Goal: Information Seeking & Learning: Learn about a topic

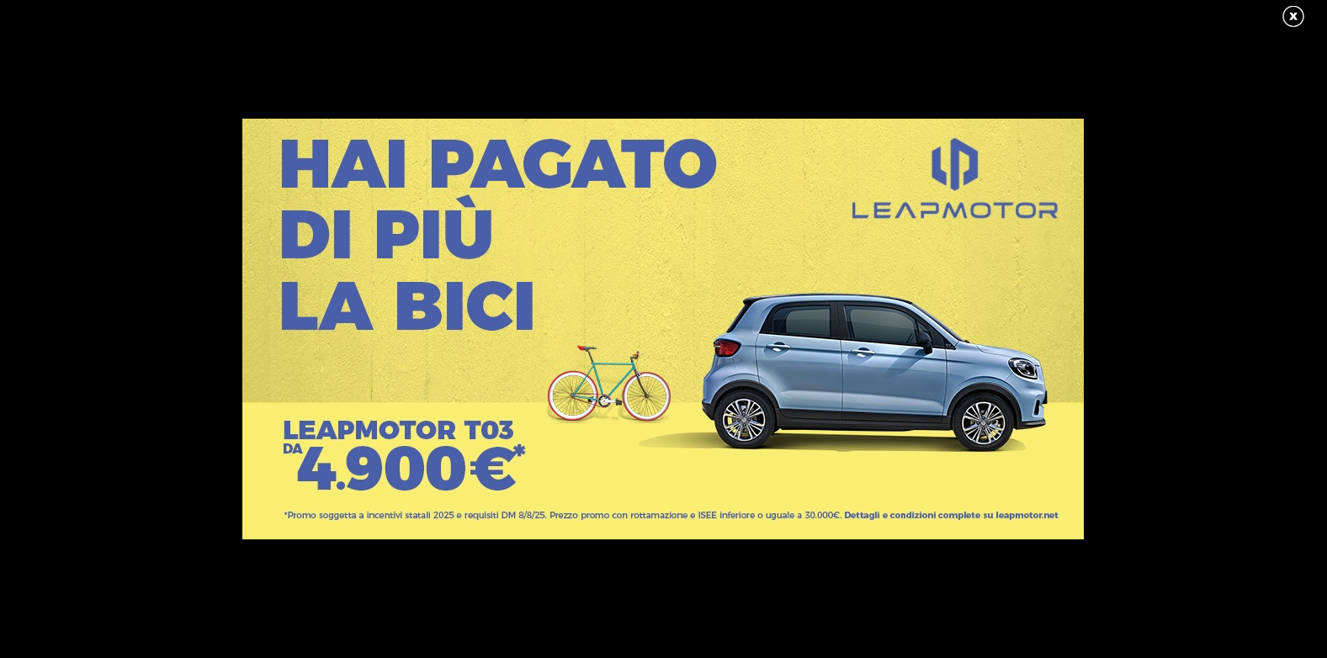
scroll to position [1464, 0]
click at [1292, 17] on link at bounding box center [1302, 16] width 42 height 25
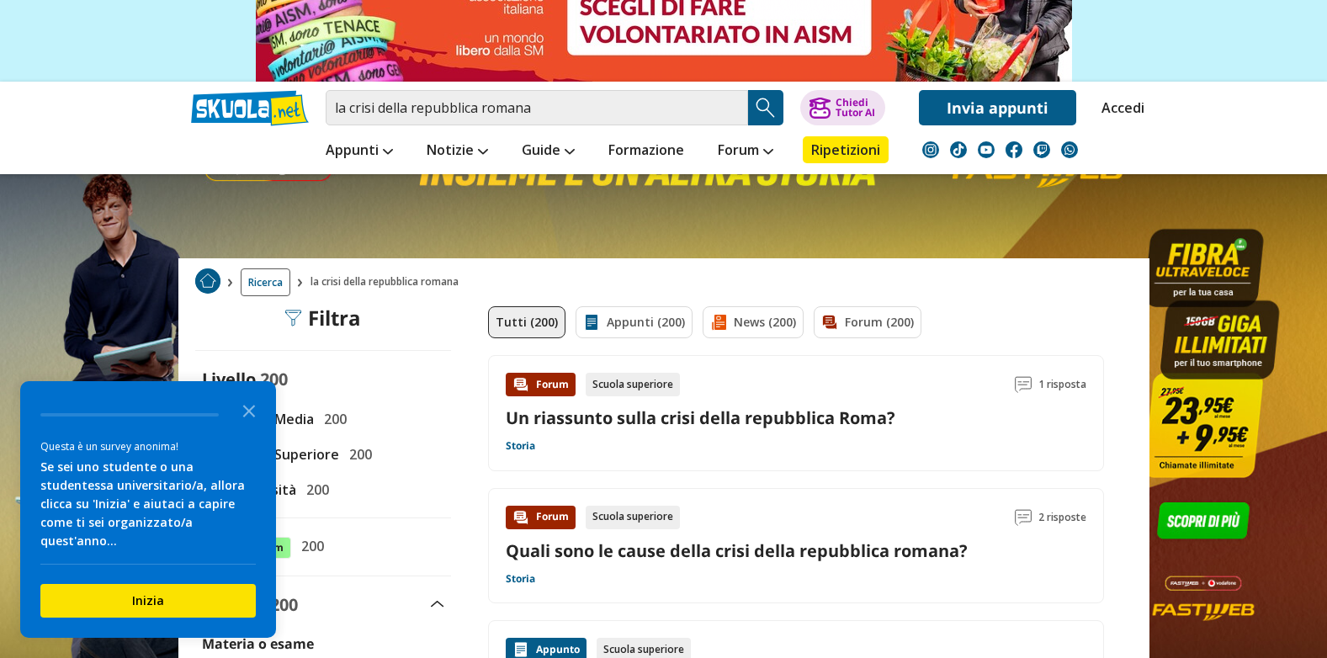
scroll to position [168, 0]
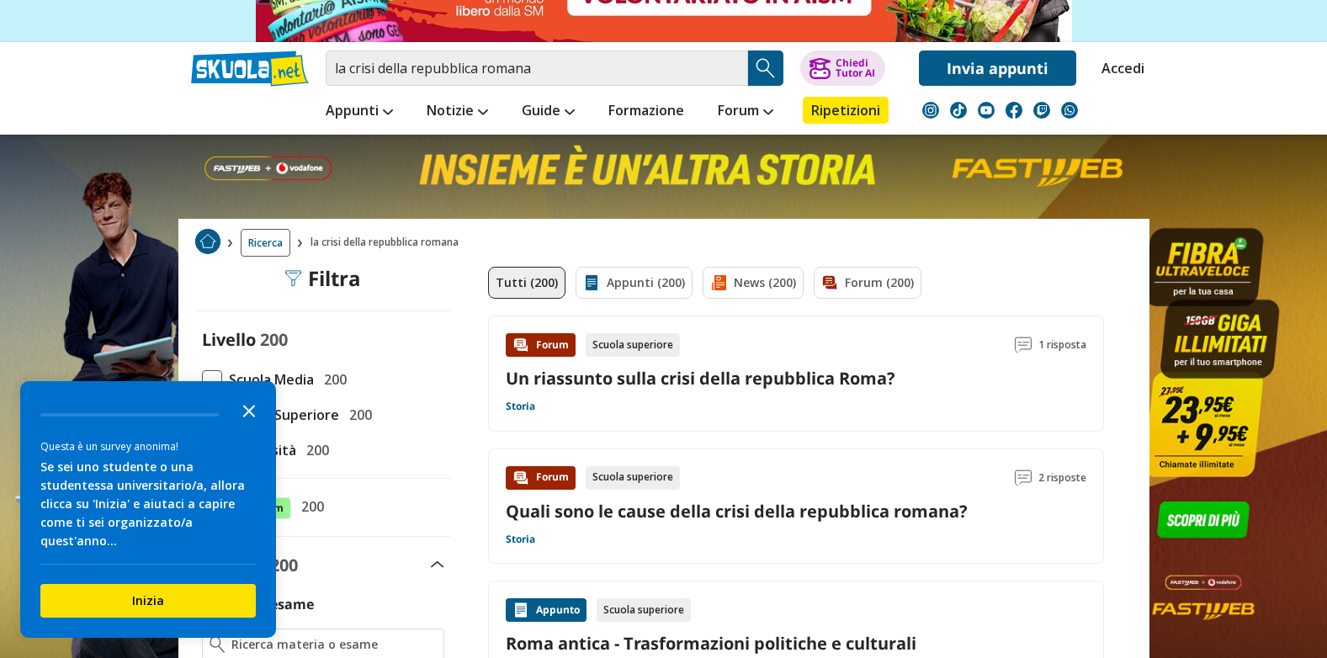
click at [249, 418] on polygon "Close the survey" at bounding box center [249, 411] width 13 height 13
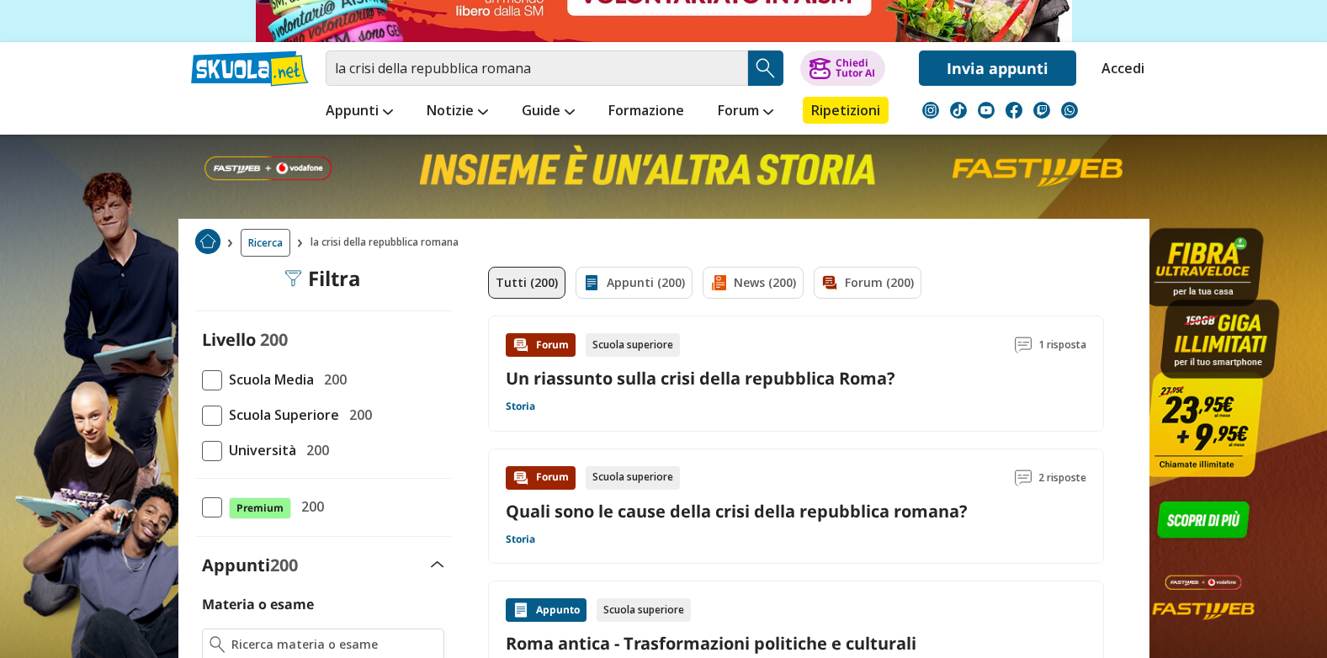
click at [535, 372] on link "Un riassunto sulla crisi della repubblica Roma?" at bounding box center [701, 378] width 390 height 23
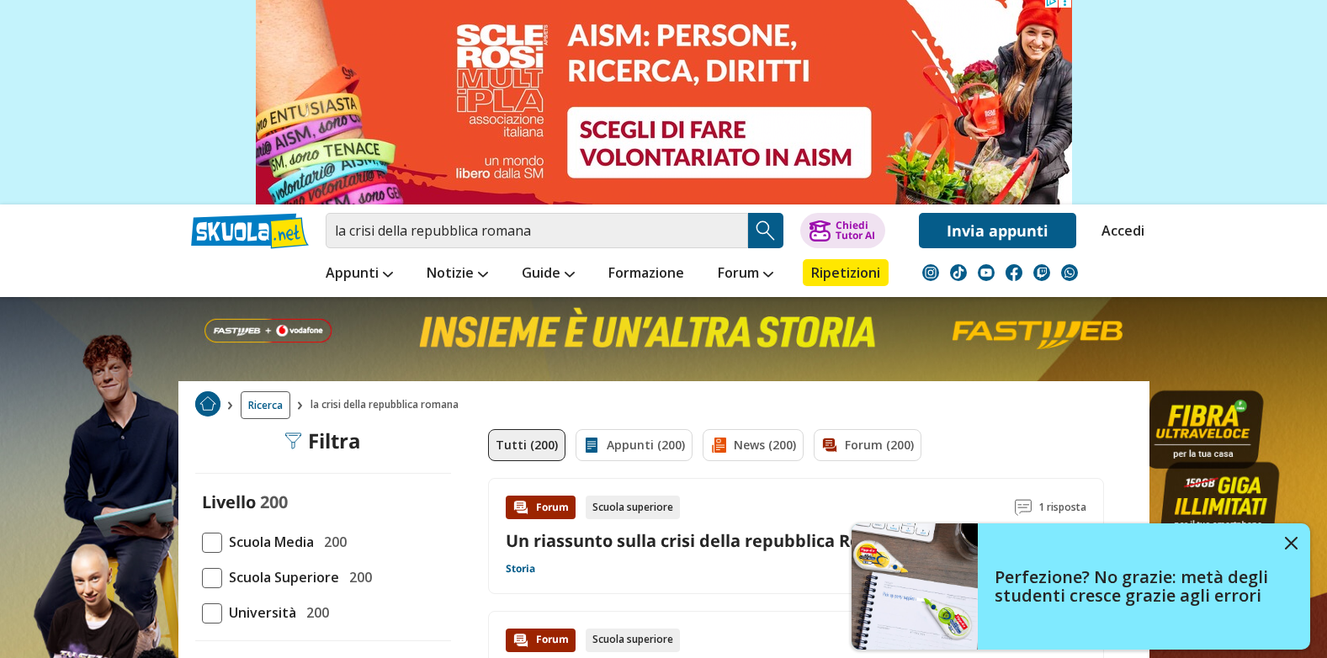
scroll to position [0, 0]
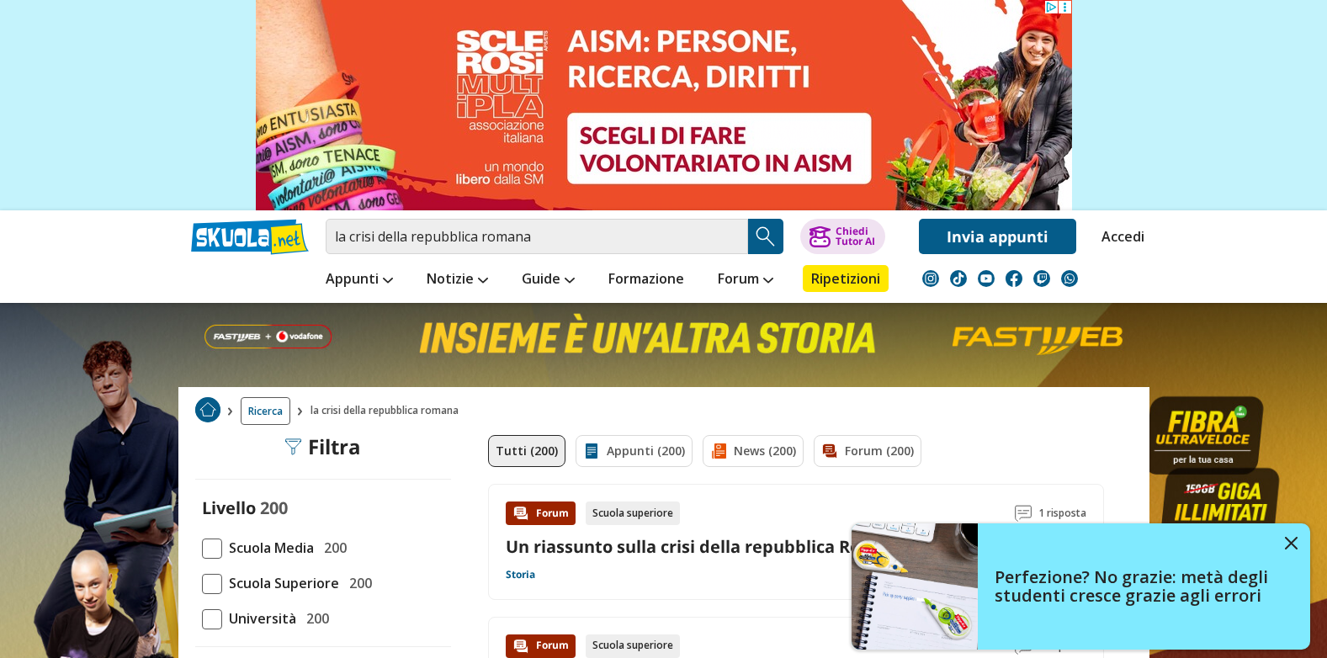
click at [768, 234] on img "Search Button" at bounding box center [765, 236] width 25 height 25
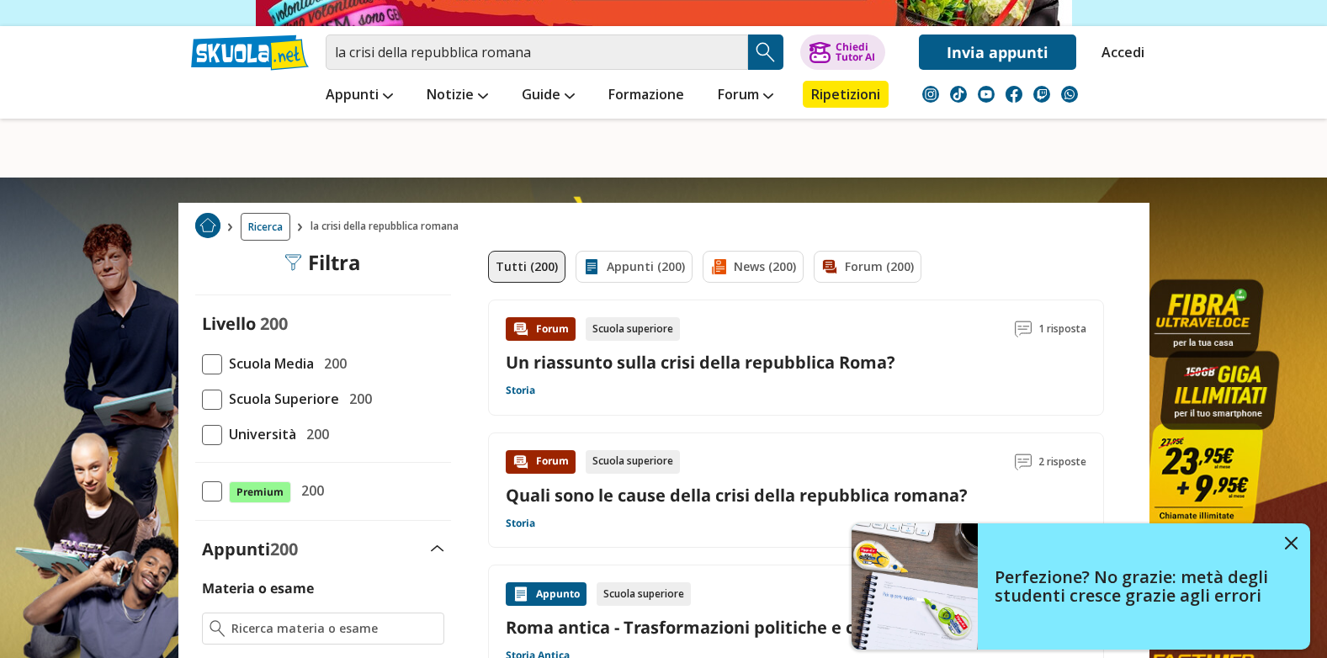
scroll to position [253, 0]
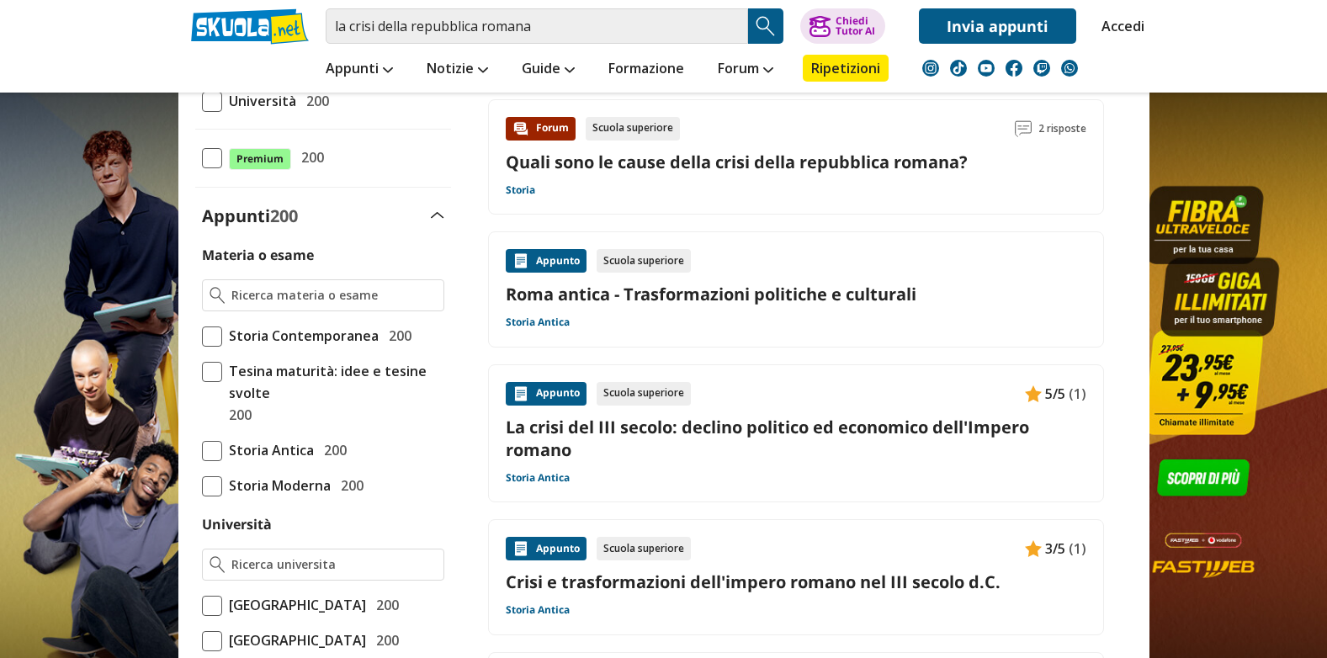
scroll to position [421, 0]
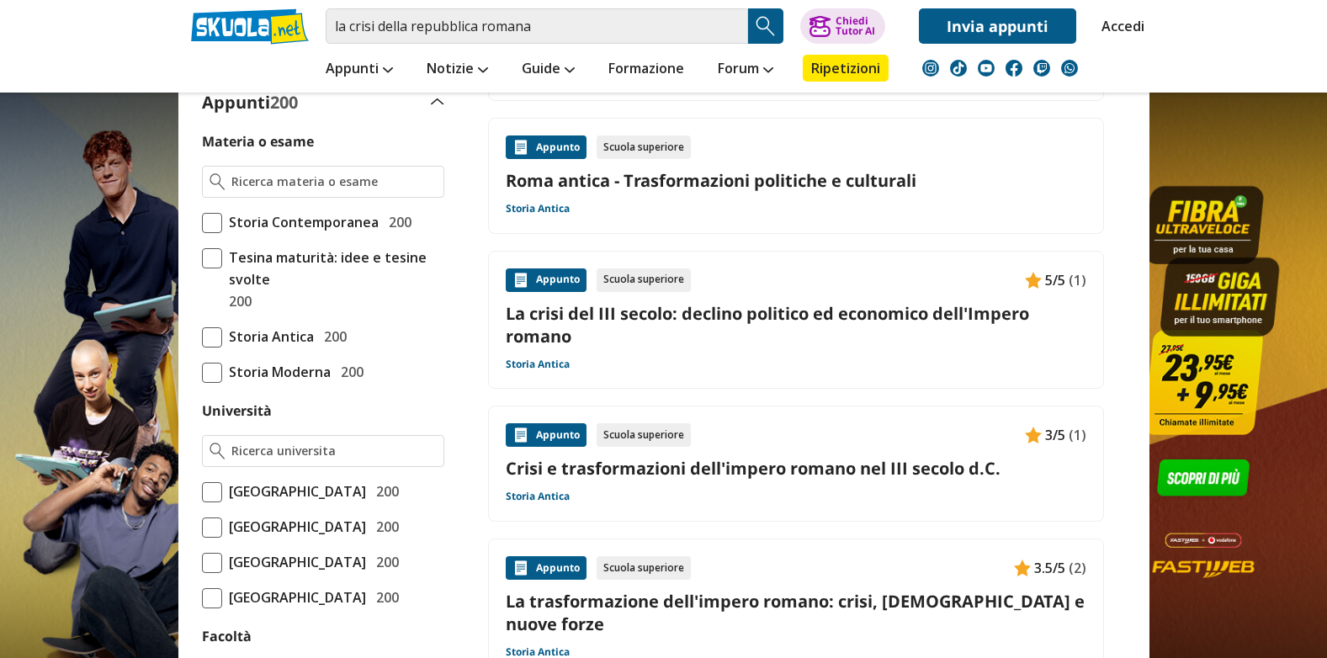
click at [594, 315] on link "La crisi del III secolo: declino politico ed economico dell'Impero romano" at bounding box center [796, 324] width 581 height 45
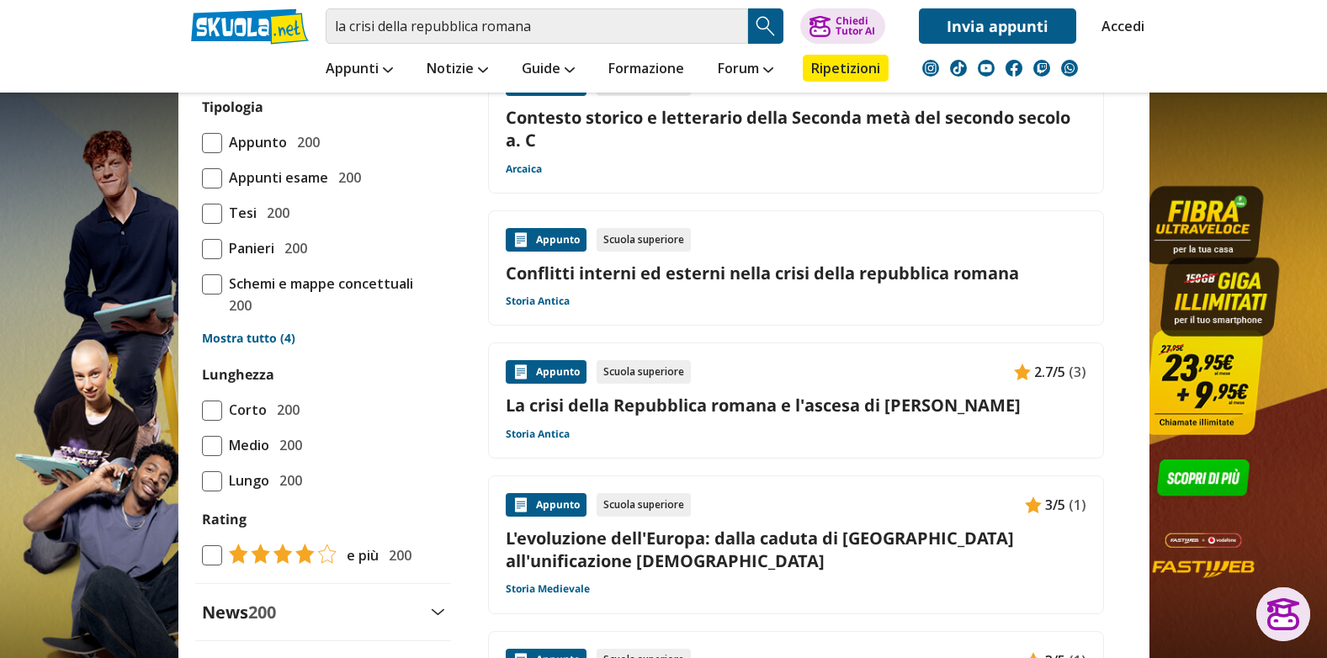
scroll to position [1431, 0]
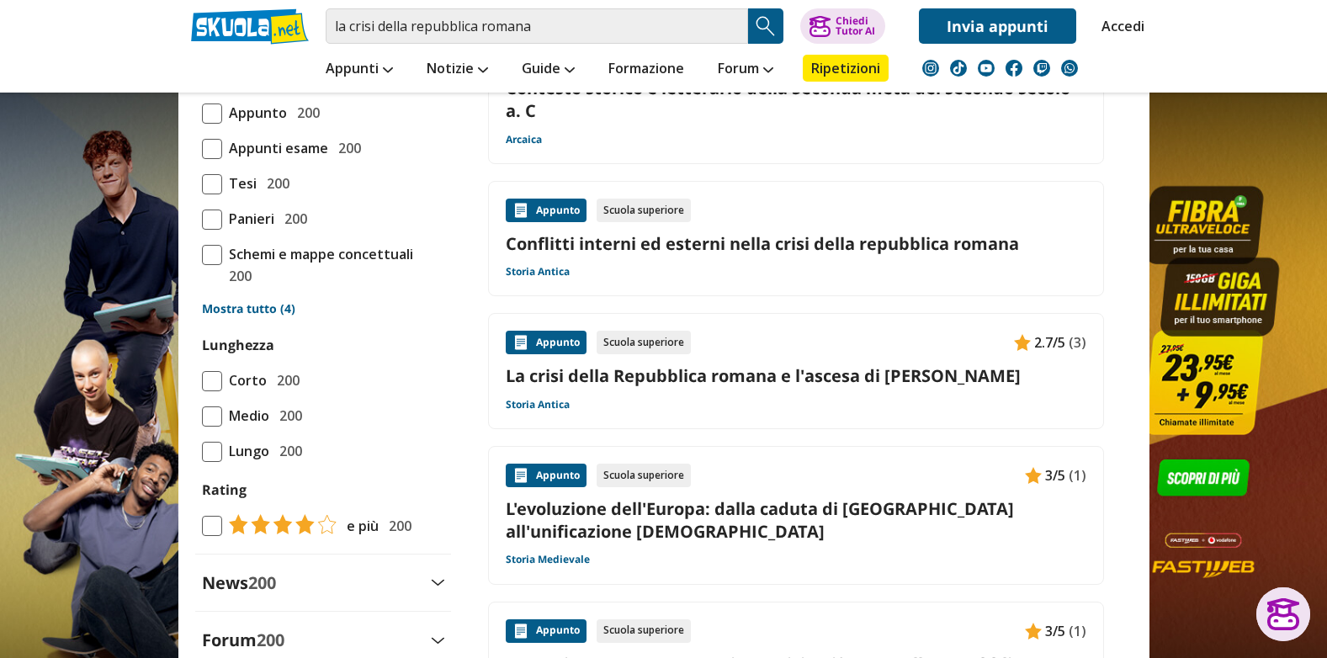
click at [651, 238] on link "Conflitti interni ed esterni nella crisi della repubblica romana" at bounding box center [796, 243] width 581 height 23
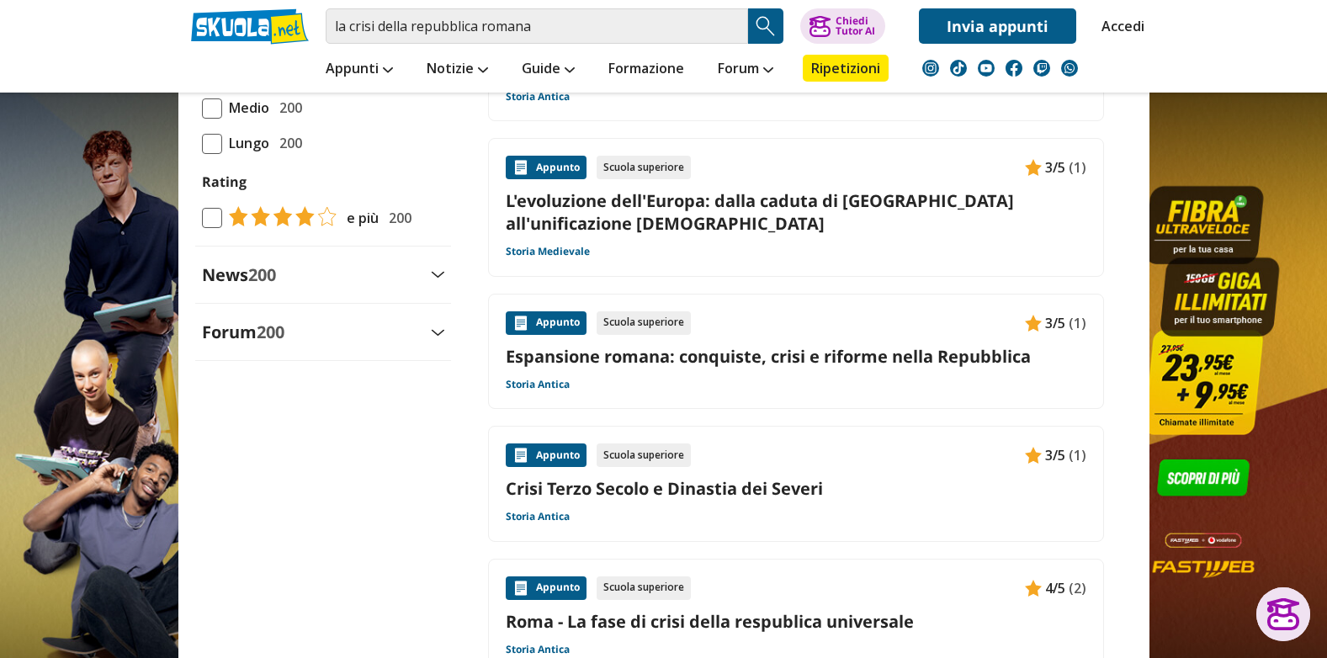
scroll to position [1768, 0]
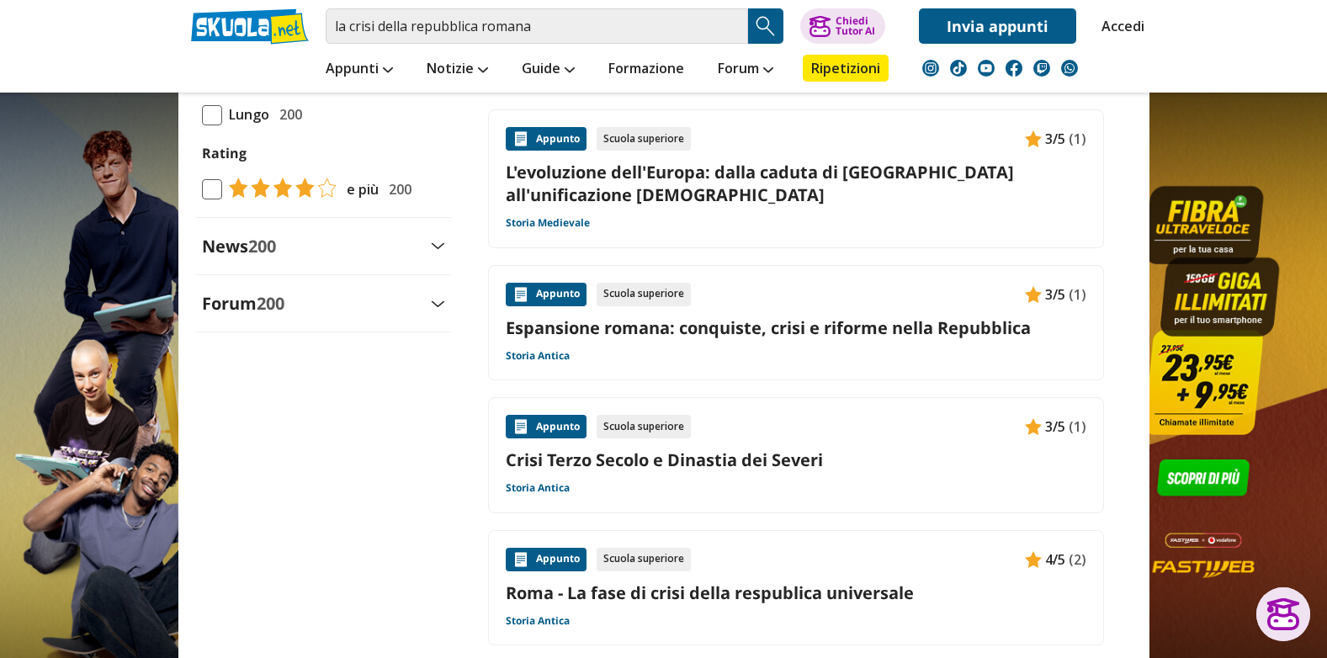
click at [697, 332] on link "Espansione romana: conquiste, crisi e riforme nella Repubblica" at bounding box center [796, 327] width 581 height 23
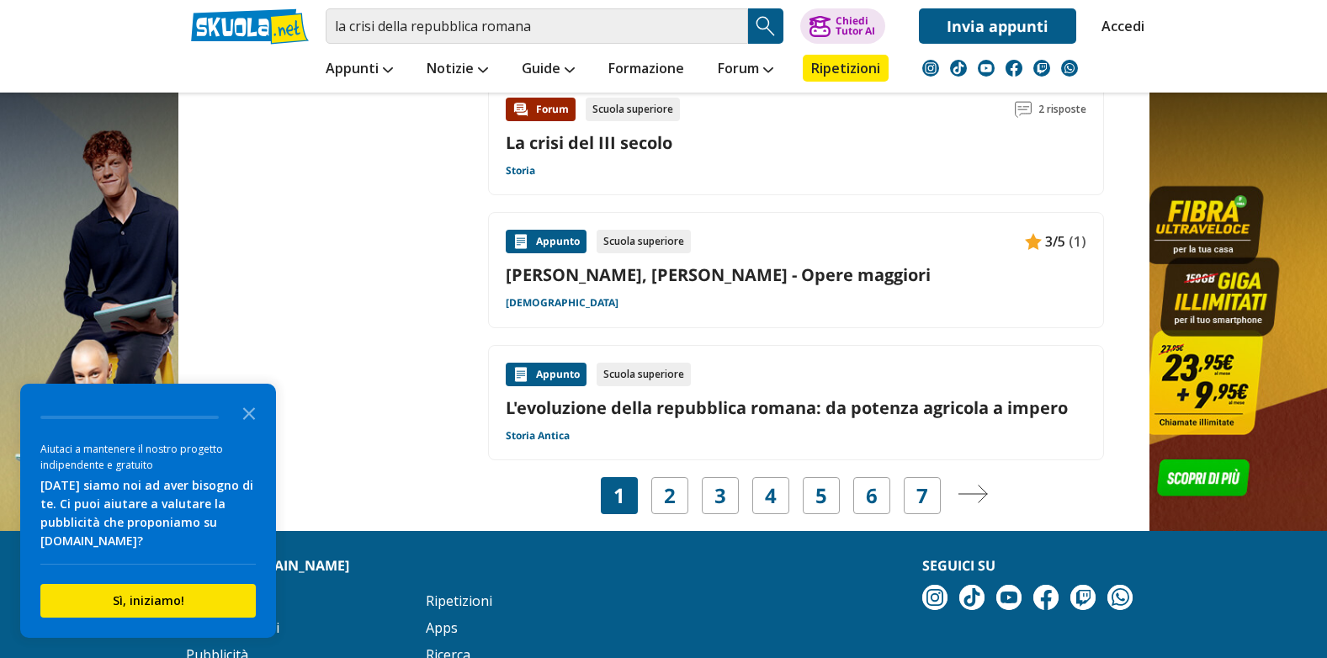
scroll to position [2694, 0]
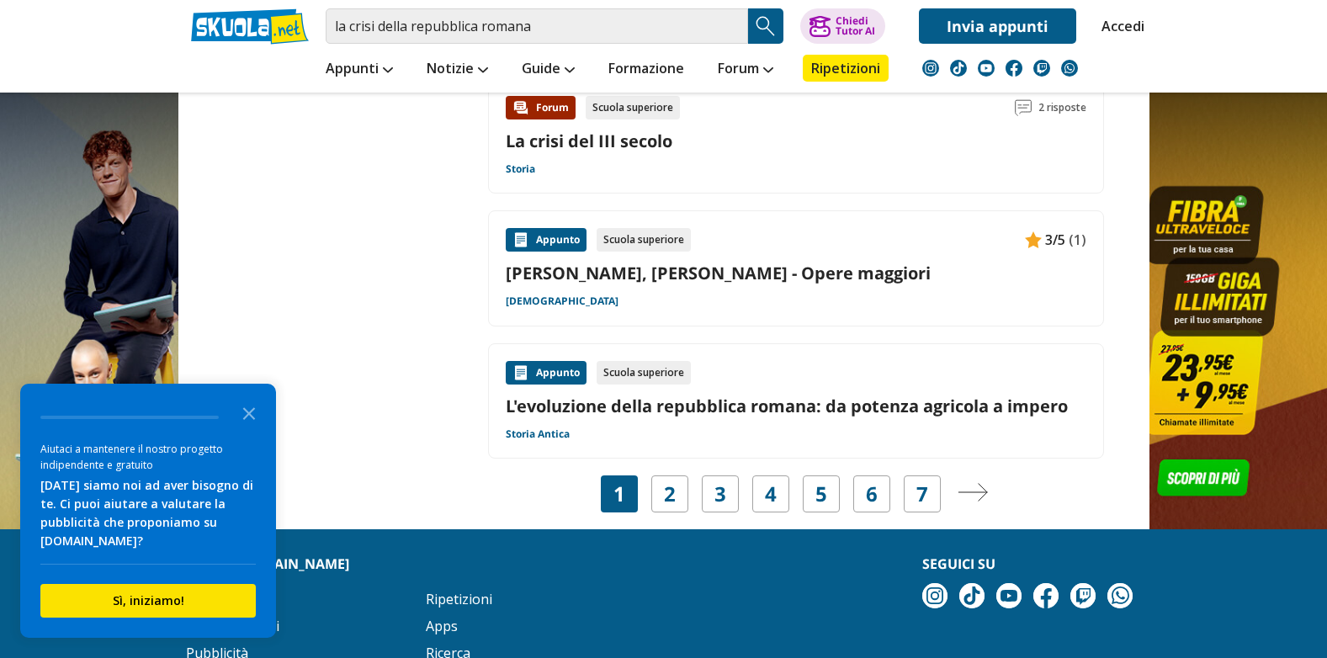
click at [699, 405] on link "L'evoluzione della repubblica romana: da potenza agricola a impero" at bounding box center [796, 406] width 581 height 23
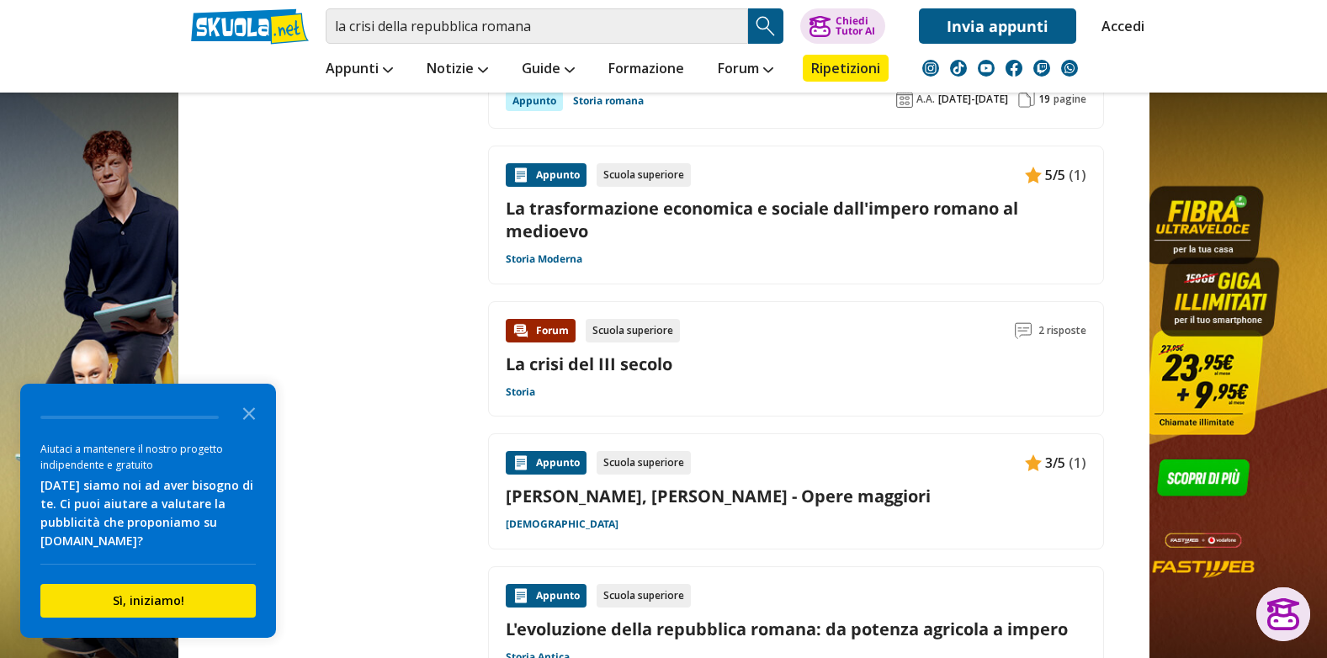
scroll to position [2441, 0]
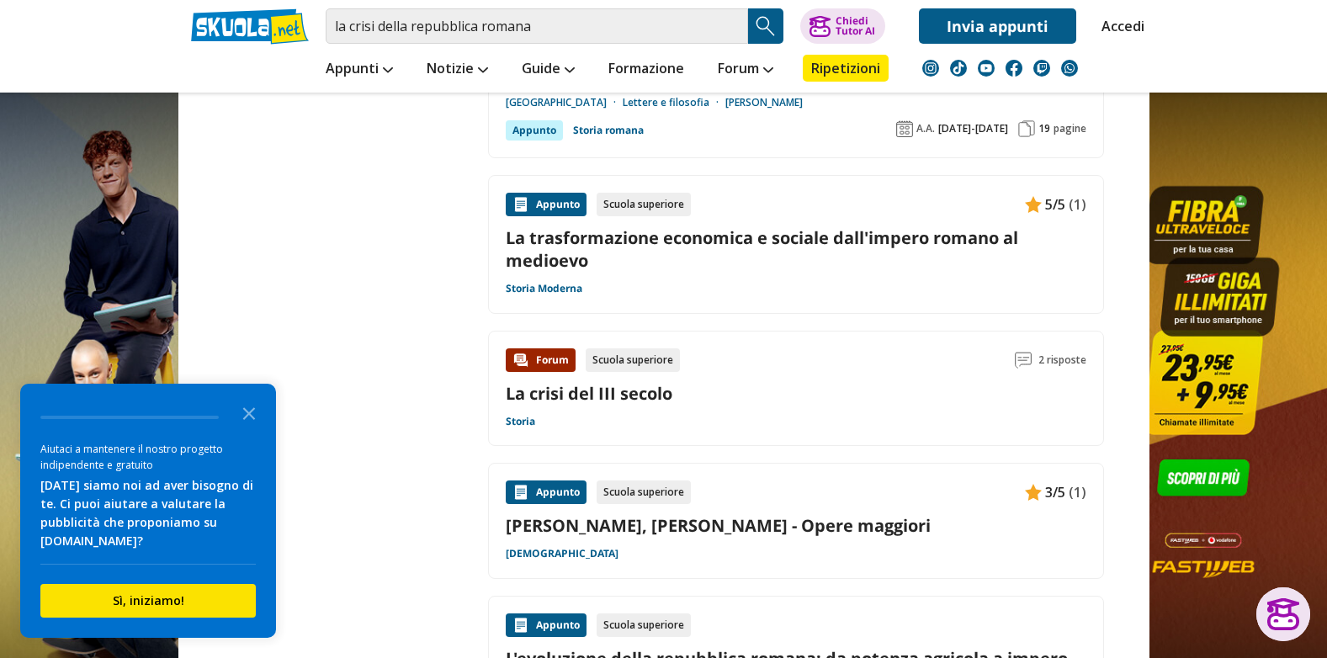
click at [636, 235] on link "La trasformazione economica e sociale dall'impero romano al medioevo" at bounding box center [796, 248] width 581 height 45
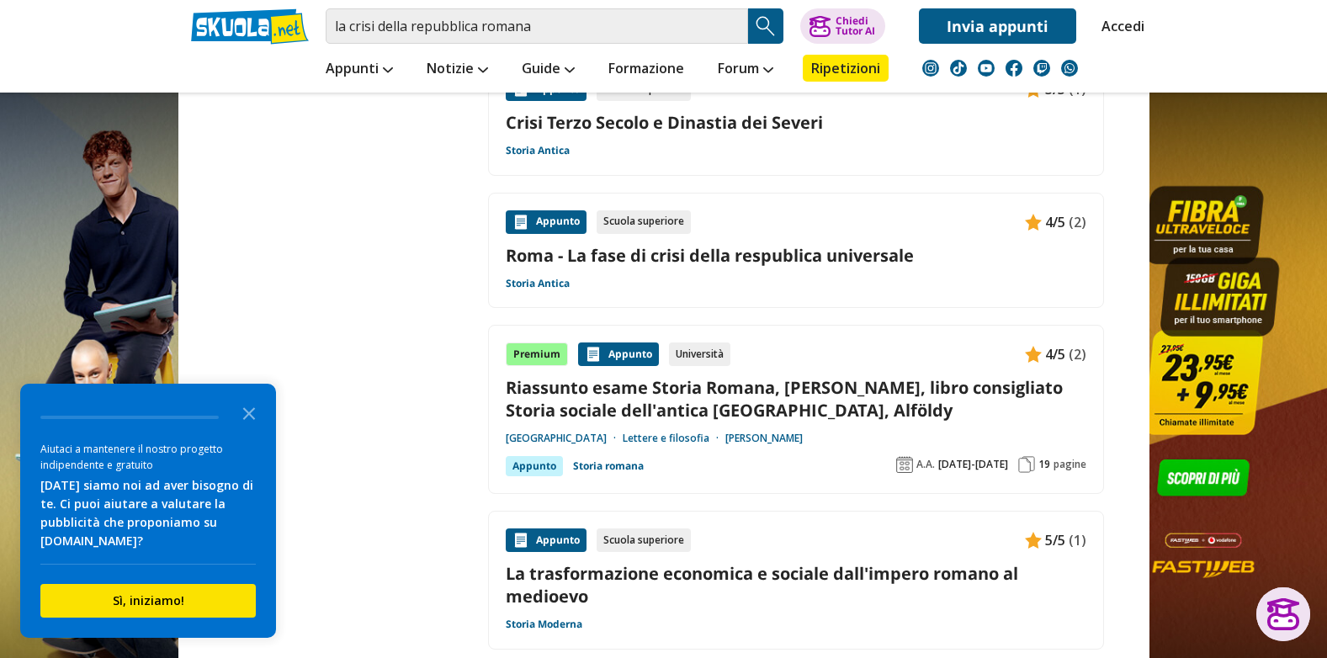
scroll to position [2104, 0]
click at [665, 257] on link "Roma - La fase di crisi della respublica universale" at bounding box center [796, 256] width 581 height 23
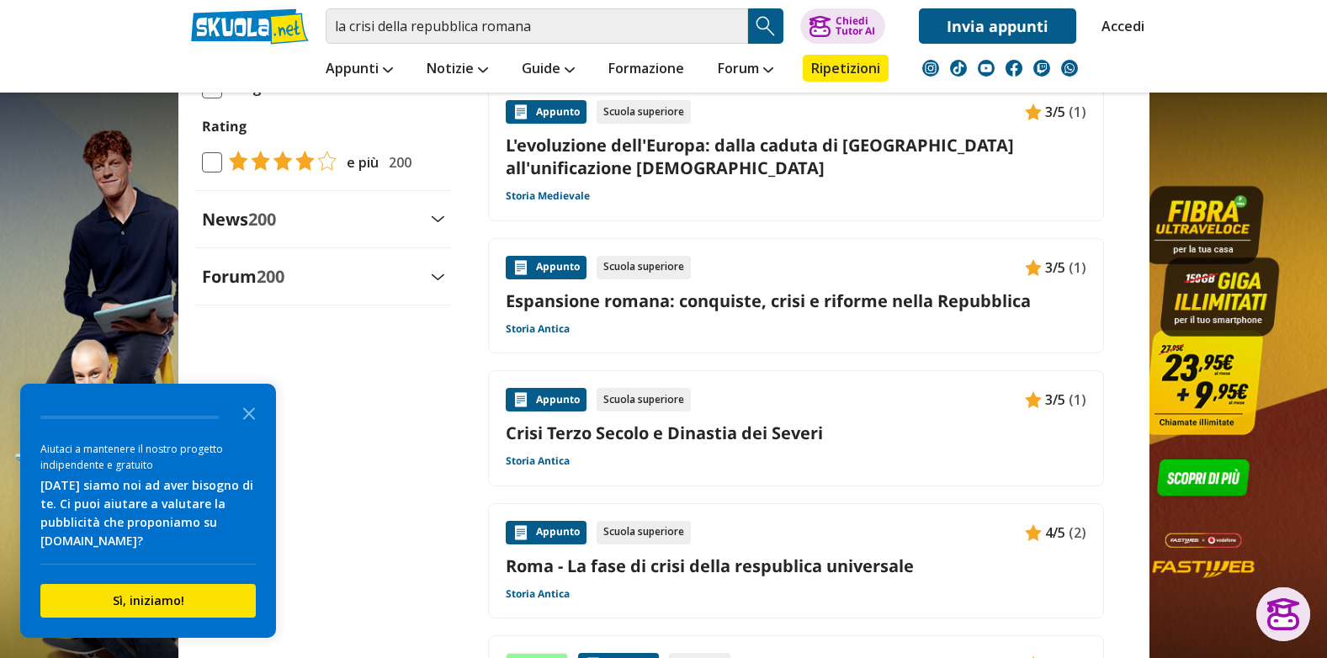
scroll to position [1768, 0]
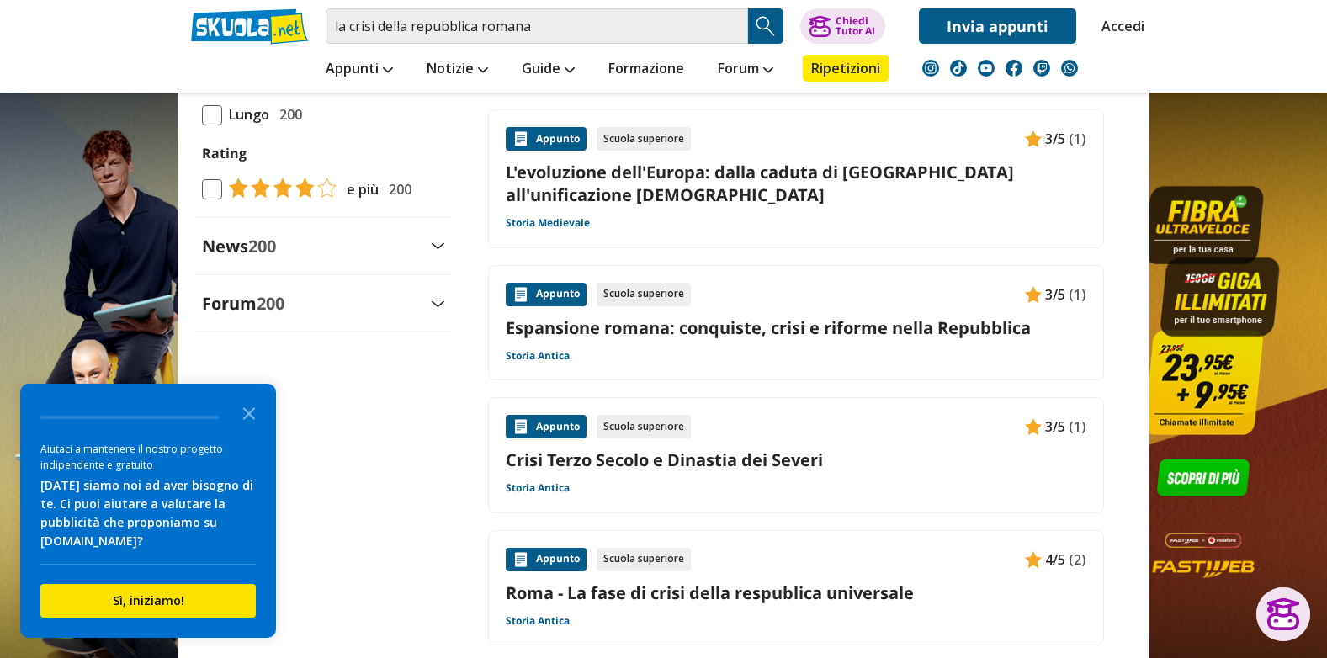
click at [653, 329] on link "Espansione romana: conquiste, crisi e riforme nella Repubblica" at bounding box center [796, 327] width 581 height 23
